Goal: Transaction & Acquisition: Purchase product/service

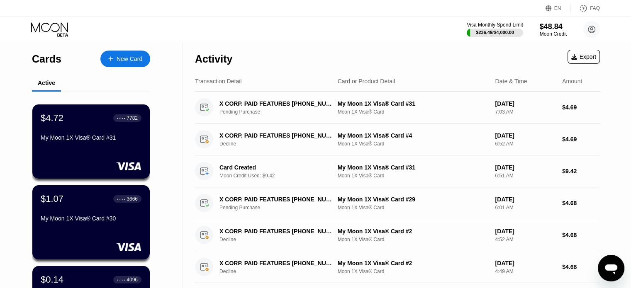
click at [125, 63] on div "New Card" at bounding box center [125, 59] width 50 height 17
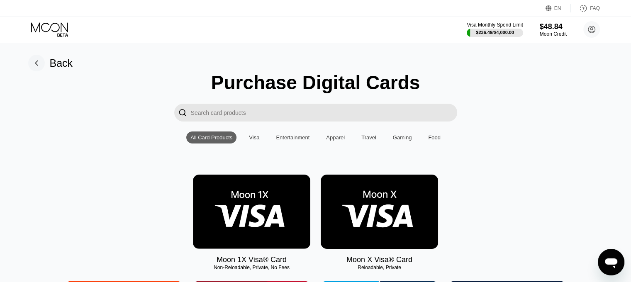
click at [231, 205] on img at bounding box center [251, 212] width 117 height 74
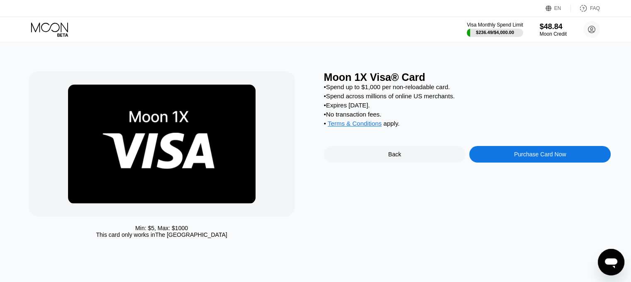
click at [505, 173] on div "Moon 1X Visa® Card • Spend up to $1,000 per non-reloadable card. • Spend across…" at bounding box center [467, 156] width 287 height 171
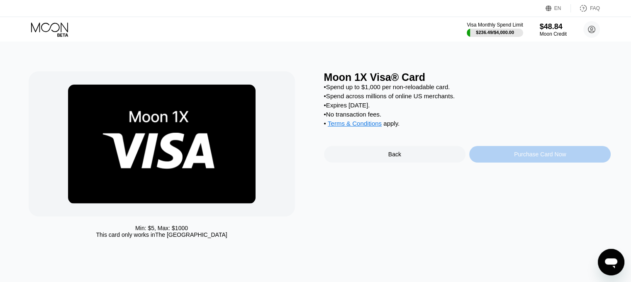
click at [506, 163] on div "Purchase Card Now" at bounding box center [539, 154] width 141 height 17
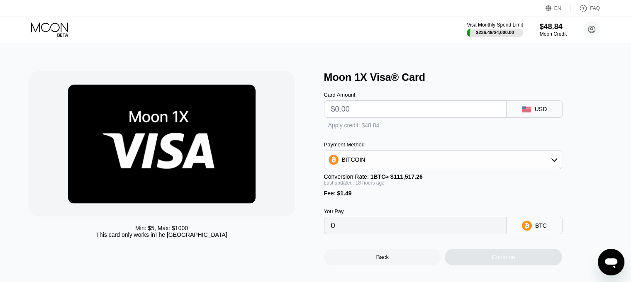
click at [415, 112] on input "text" at bounding box center [415, 109] width 168 height 17
type input "$4"
type input "0.00004872"
type input "$4"
type input "0"
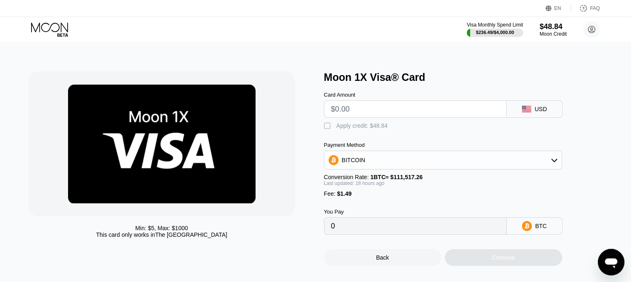
type input "$9"
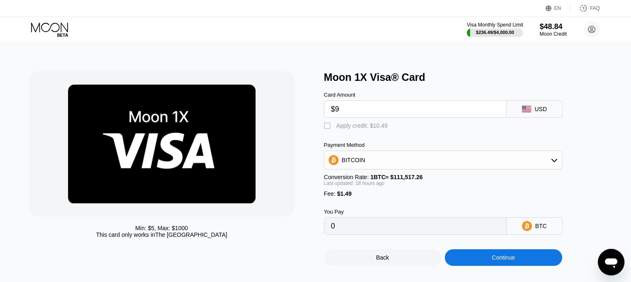
type input "0.00009310"
type input "$9.45"
type input "0.00009709"
type input "$9.45"
click at [375, 129] on div "Apply credit: $10.94" at bounding box center [361, 125] width 51 height 7
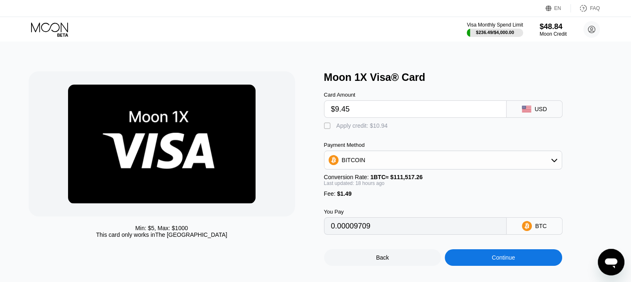
type input "0"
click at [483, 264] on div "Continue" at bounding box center [502, 257] width 117 height 17
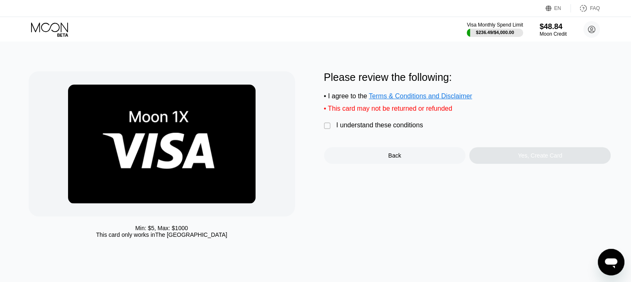
click at [403, 130] on div " I understand these conditions" at bounding box center [375, 125] width 103 height 9
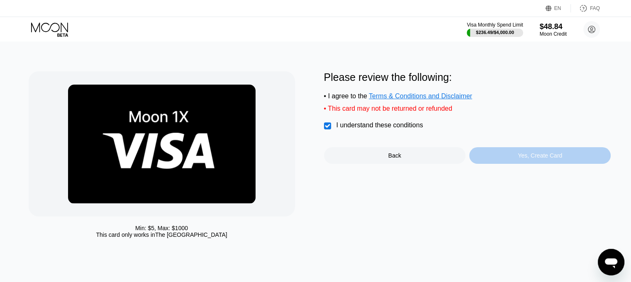
click at [493, 164] on div "Yes, Create Card" at bounding box center [539, 155] width 141 height 17
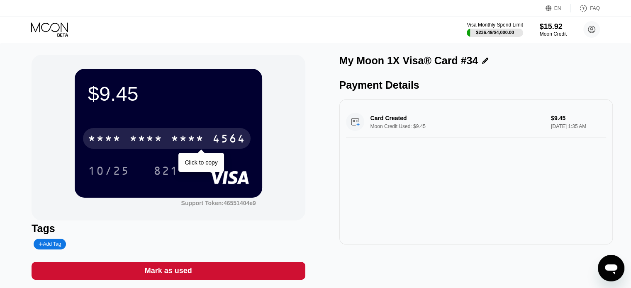
click at [186, 144] on div "* * * *" at bounding box center [187, 139] width 33 height 13
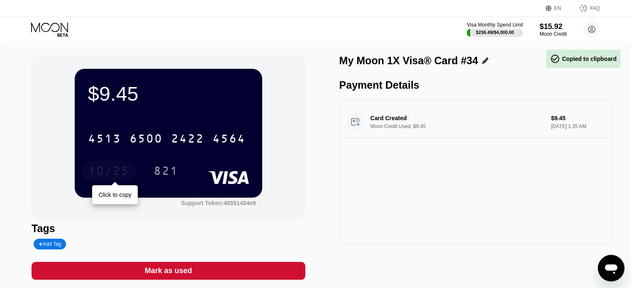
click at [114, 167] on div "10/25" at bounding box center [108, 171] width 41 height 13
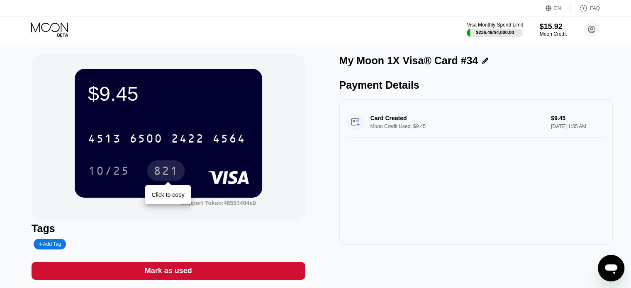
click at [165, 171] on div "821" at bounding box center [165, 171] width 25 height 13
